Goal: Navigation & Orientation: Find specific page/section

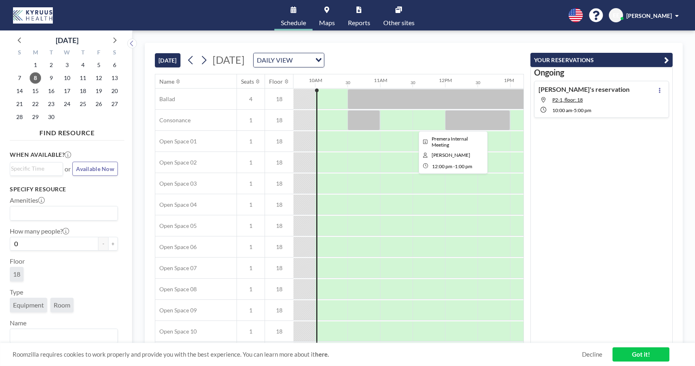
scroll to position [0, 628]
click at [403, 15] on link "Other sites" at bounding box center [399, 15] width 44 height 30
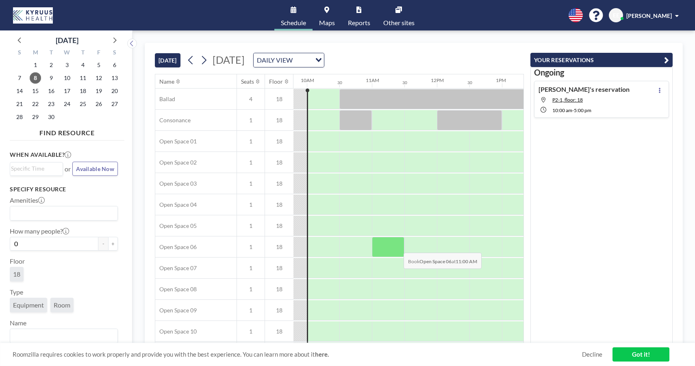
scroll to position [0, 635]
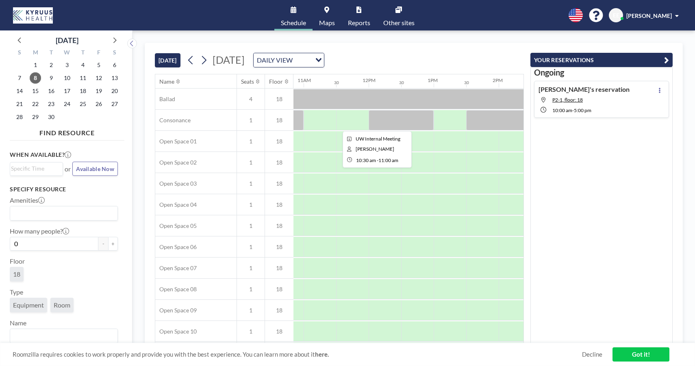
scroll to position [0, 718]
